Goal: Task Accomplishment & Management: Manage account settings

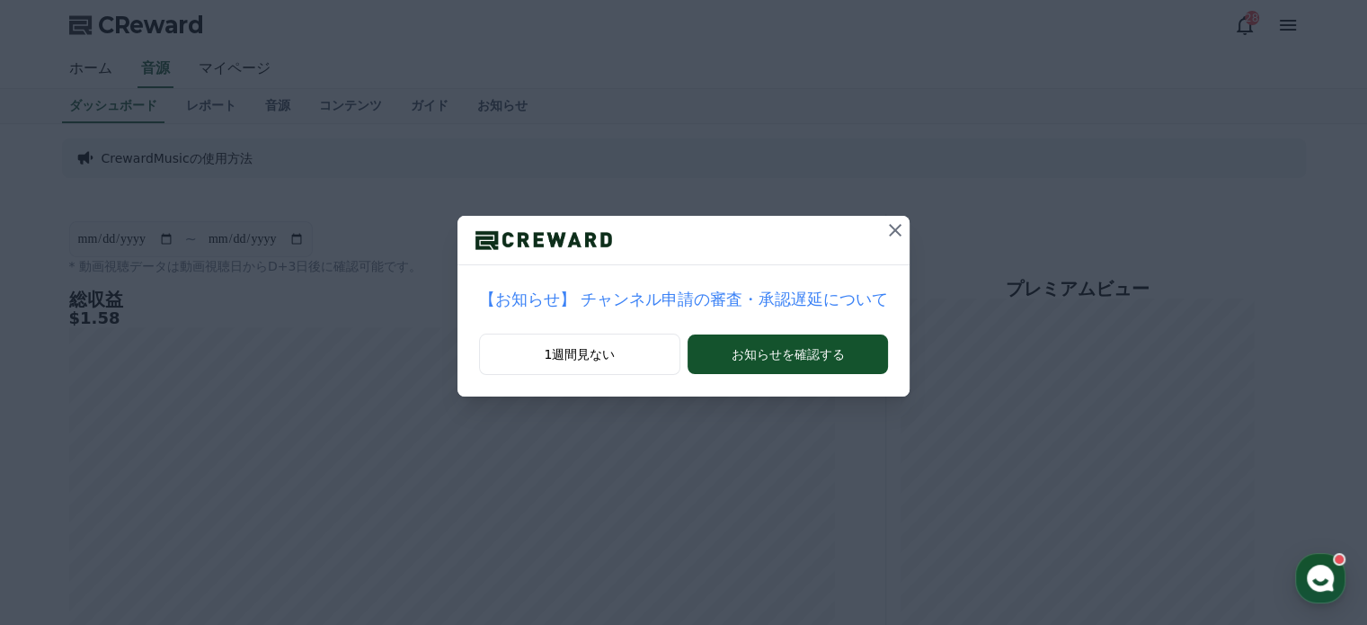
click at [881, 243] on button at bounding box center [895, 230] width 29 height 29
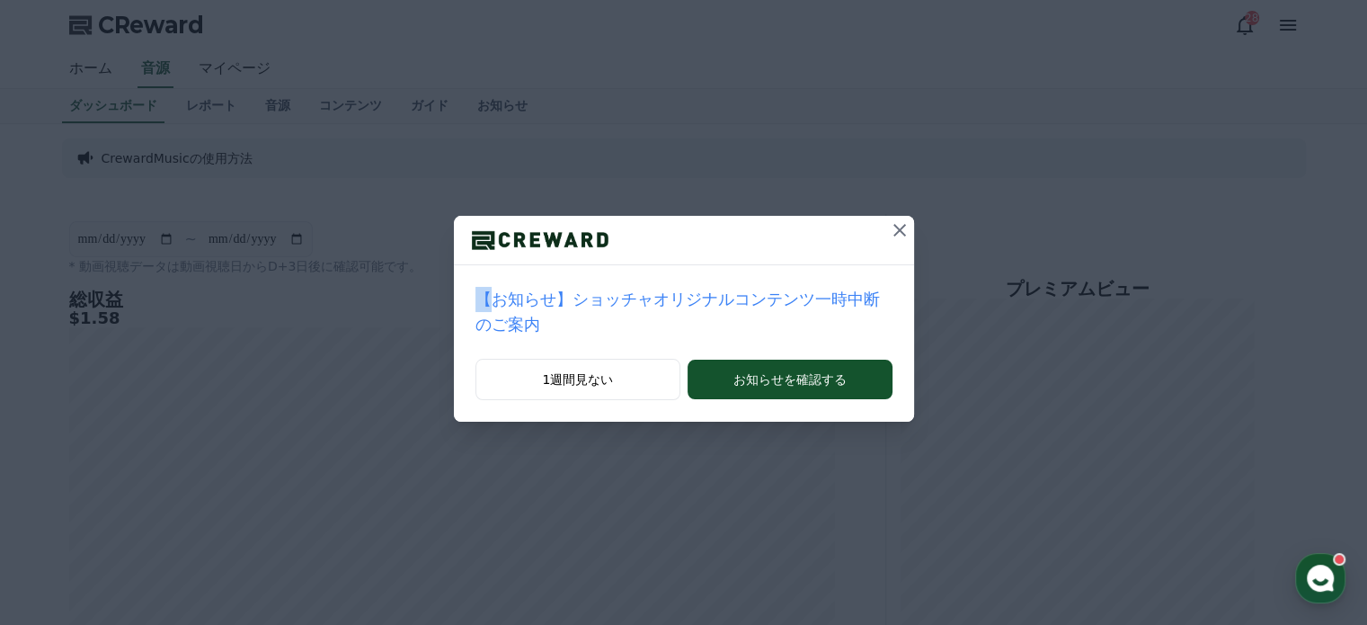
click at [856, 241] on div at bounding box center [684, 240] width 460 height 49
click at [894, 231] on icon at bounding box center [900, 230] width 13 height 13
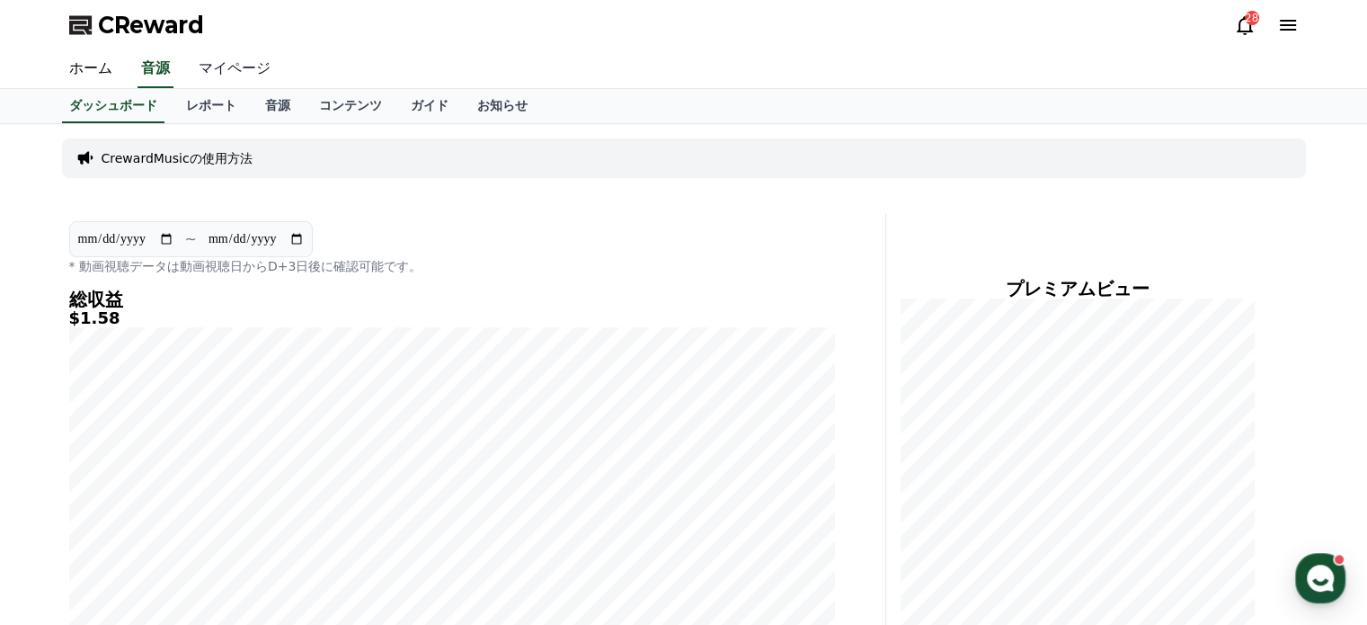
click at [245, 75] on link "マイページ" at bounding box center [234, 69] width 101 height 38
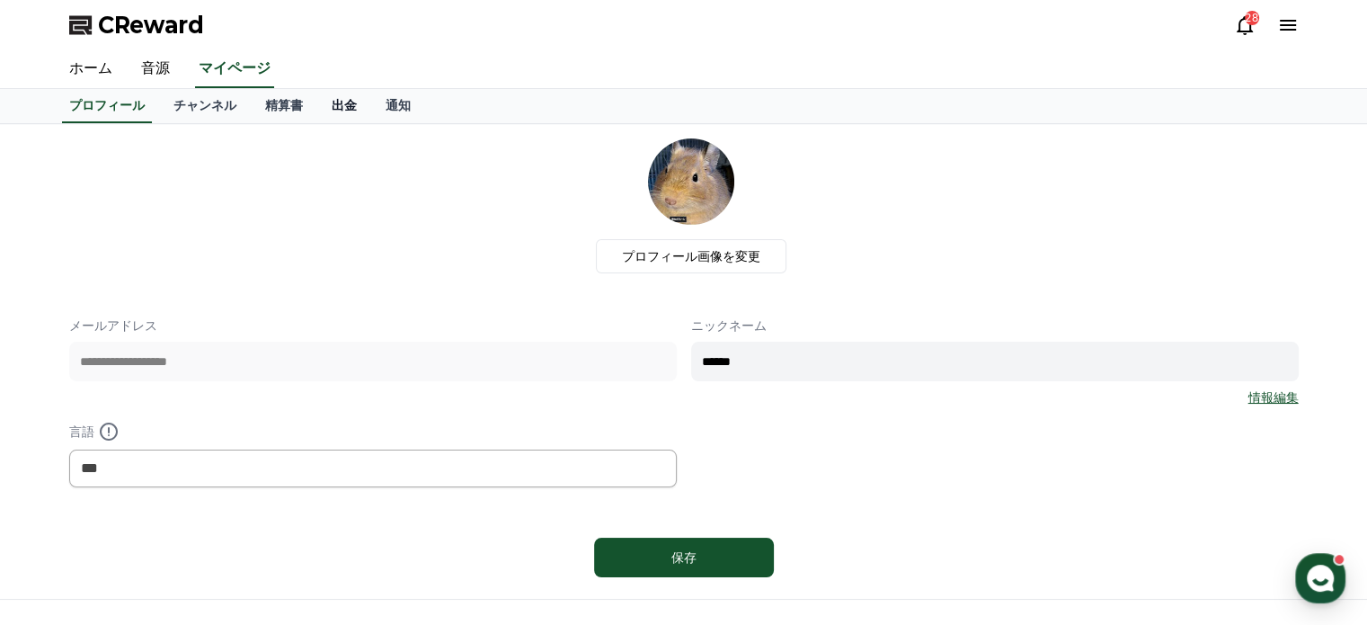
click at [317, 97] on link "出金" at bounding box center [344, 106] width 54 height 34
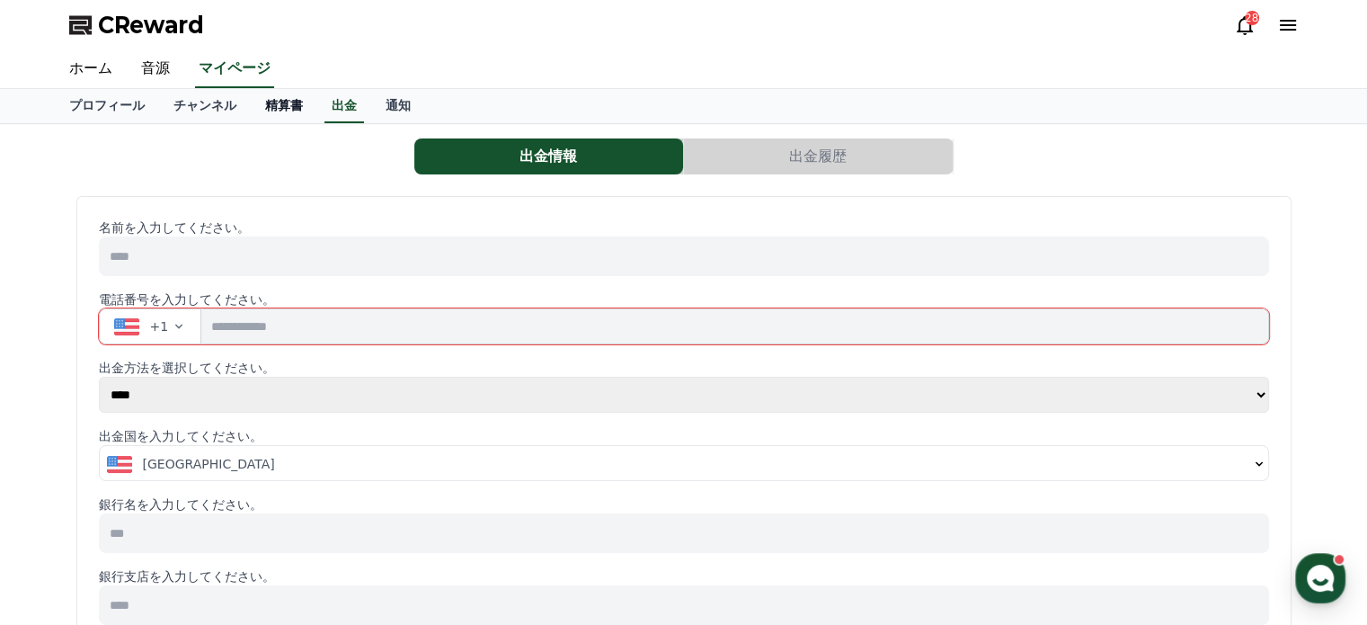
click at [251, 107] on link "精算書" at bounding box center [284, 106] width 67 height 34
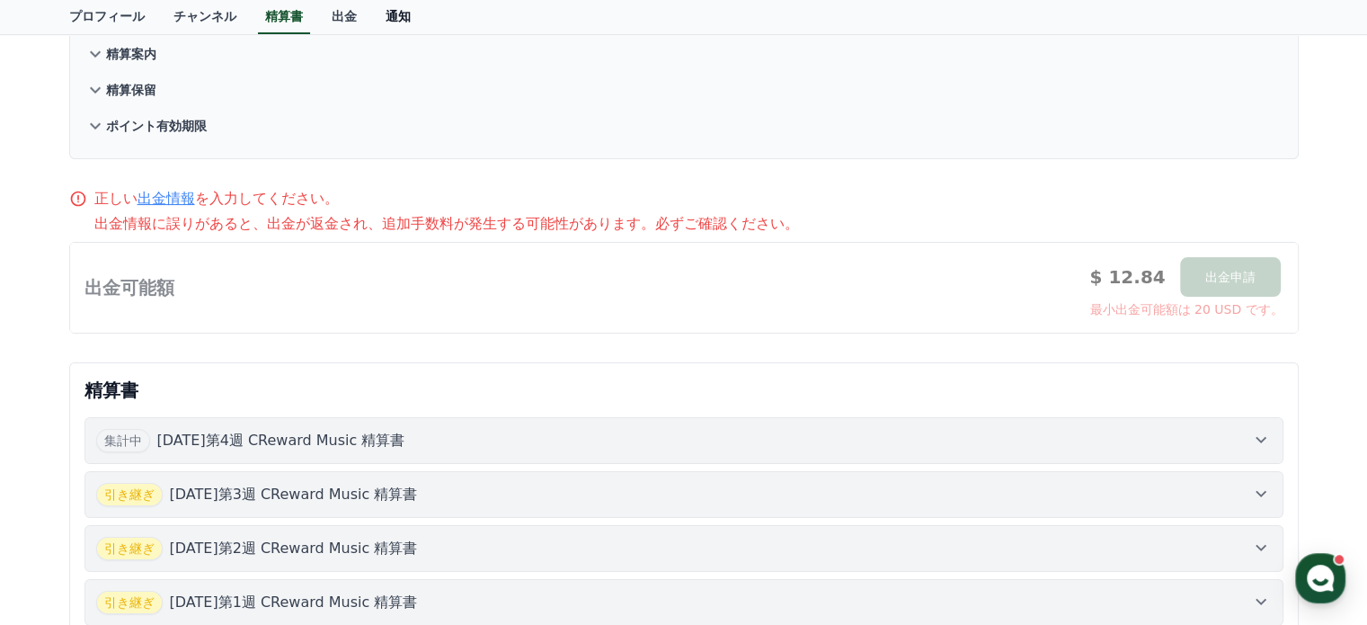
scroll to position [180, 0]
